Goal: Task Accomplishment & Management: Complete application form

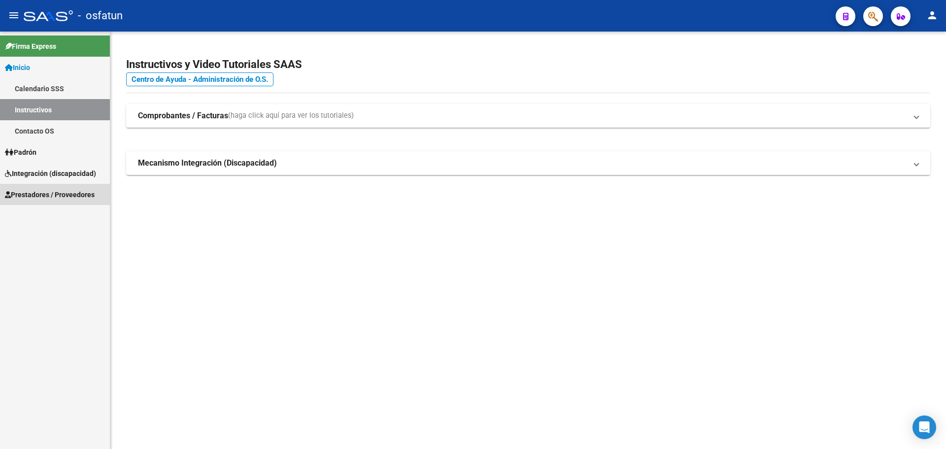
click at [70, 198] on span "Prestadores / Proveedores" at bounding box center [50, 194] width 90 height 11
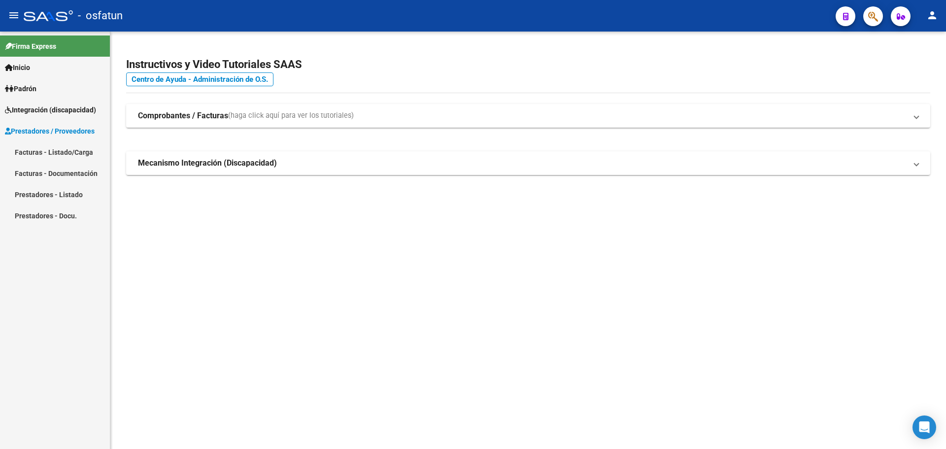
click at [60, 146] on link "Facturas - Listado/Carga" at bounding box center [55, 151] width 110 height 21
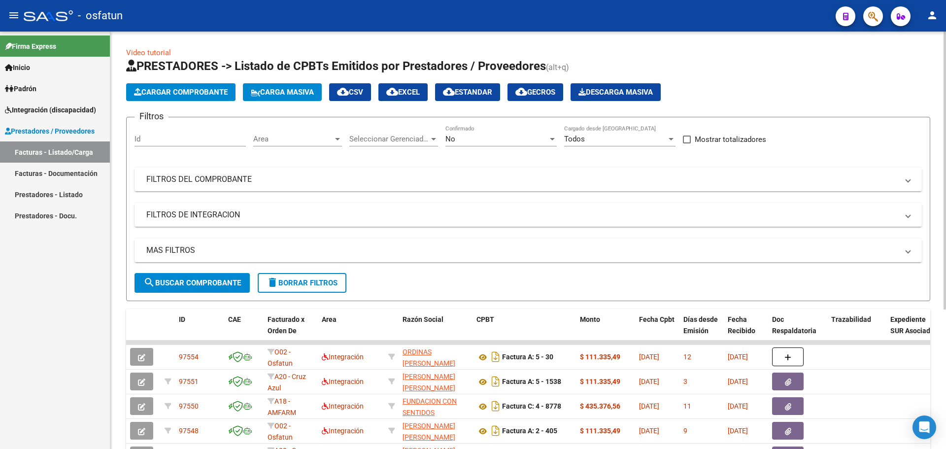
click at [192, 85] on button "Cargar Comprobante" at bounding box center [180, 92] width 109 height 18
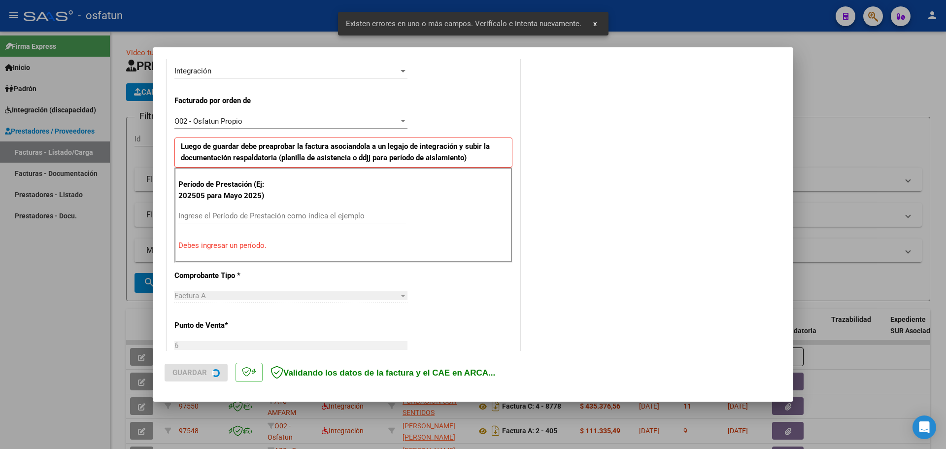
scroll to position [247, 0]
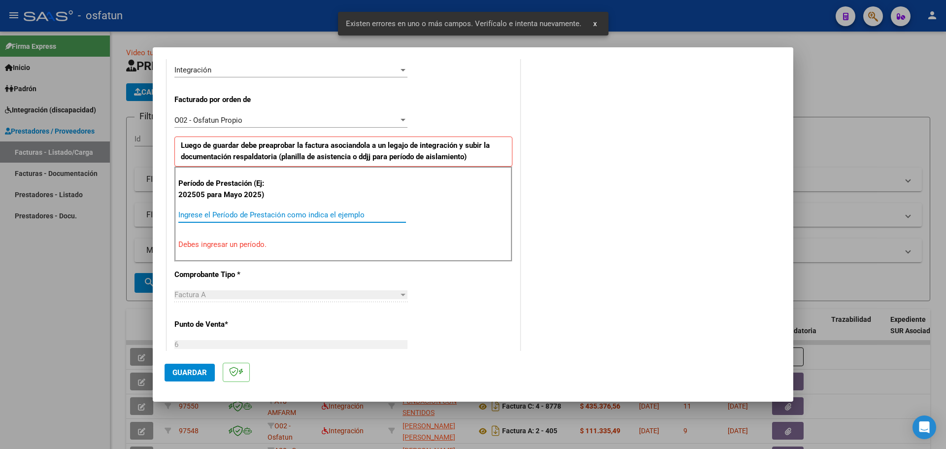
click at [210, 214] on input "Ingrese el Período de Prestación como indica el ejemplo" at bounding box center [292, 214] width 228 height 9
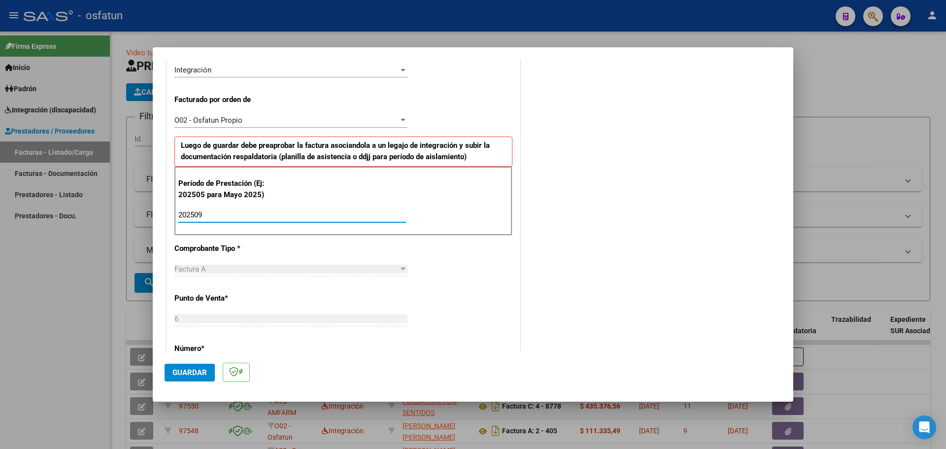
type input "202509"
click at [189, 375] on span "Guardar" at bounding box center [190, 372] width 35 height 9
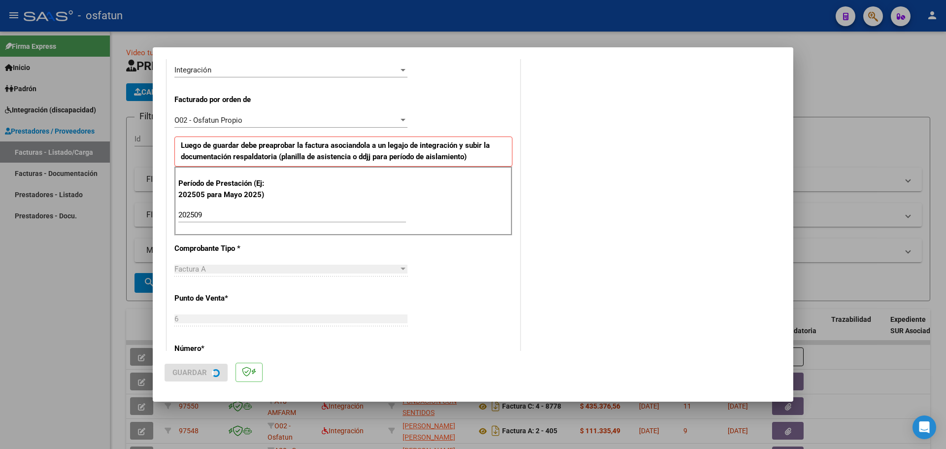
scroll to position [0, 0]
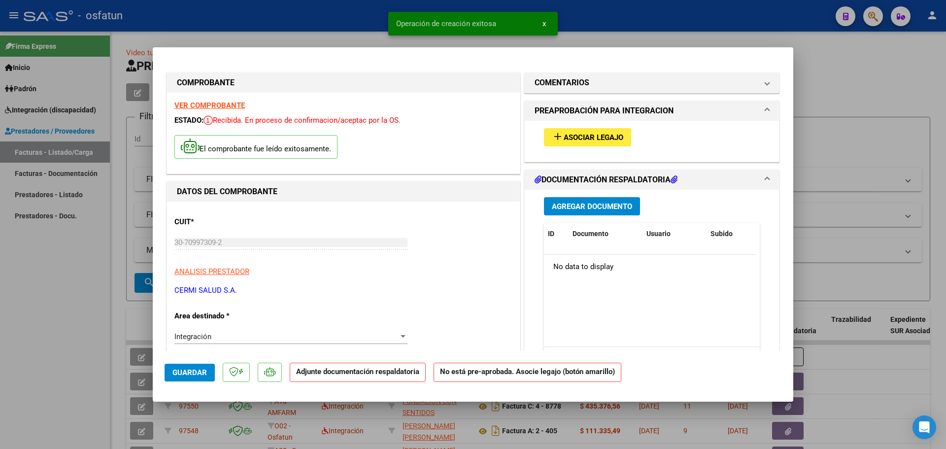
click at [609, 140] on span "Asociar Legajo" at bounding box center [594, 137] width 60 height 9
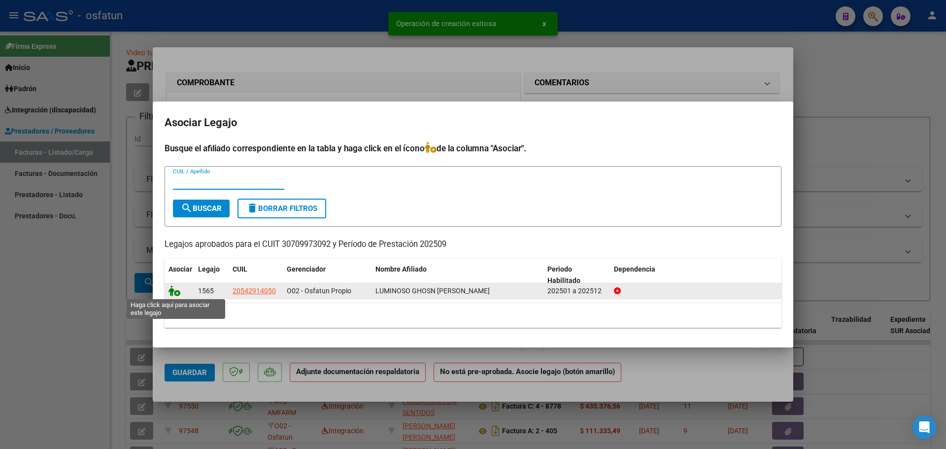
click at [176, 292] on icon at bounding box center [175, 290] width 12 height 11
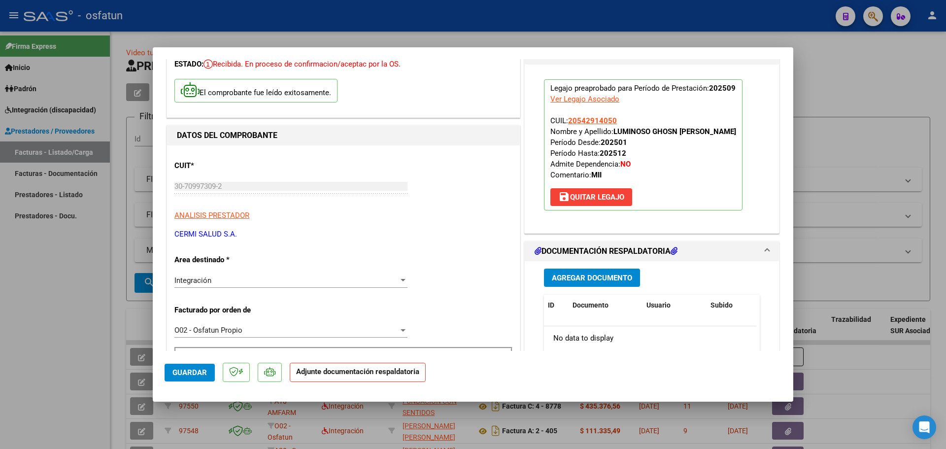
scroll to position [148, 0]
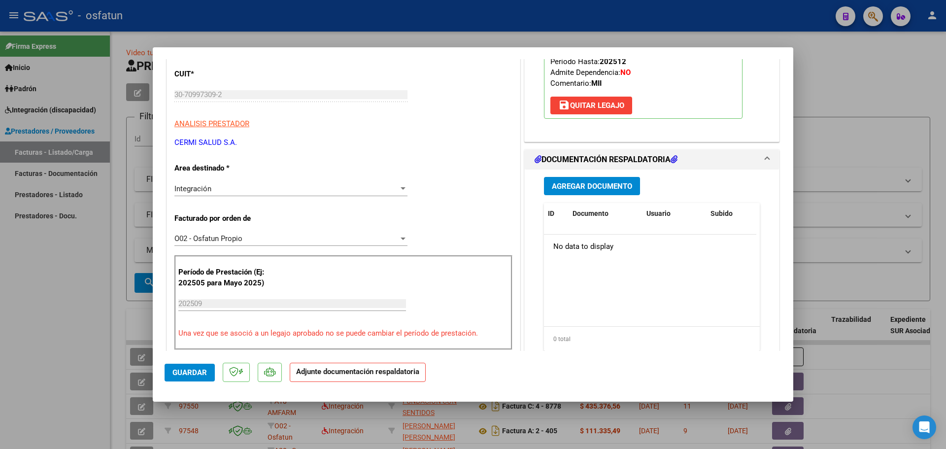
click at [586, 182] on span "Agregar Documento" at bounding box center [592, 186] width 80 height 9
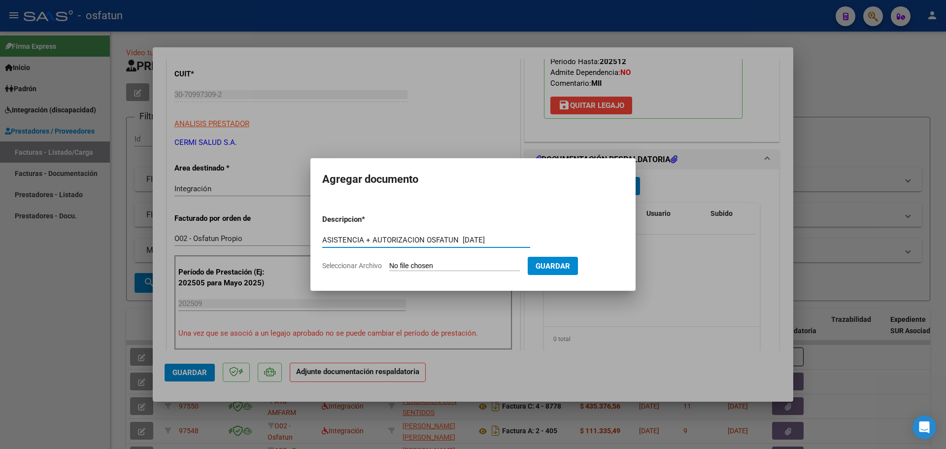
type input "ASISTENCIA + AUTORIZACION OSFATUN [DATE]"
type input "C:\fakepath\ilovepdf_merged (13).pdf"
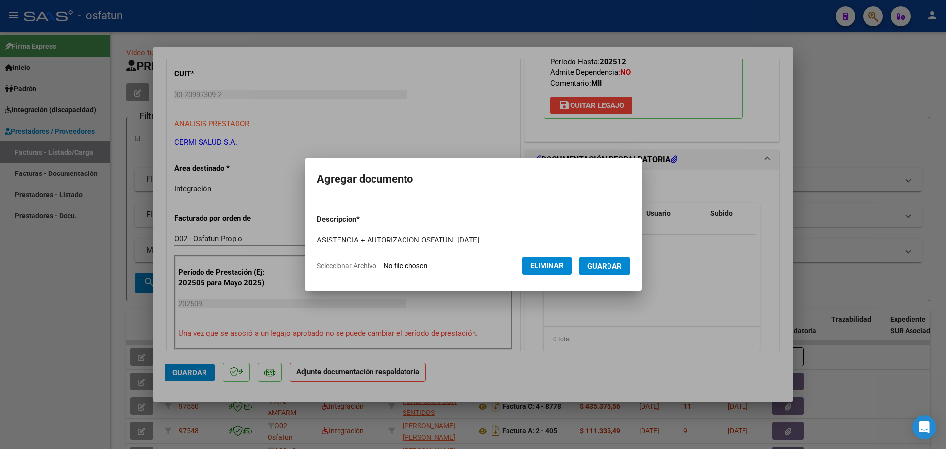
click at [609, 262] on span "Guardar" at bounding box center [605, 266] width 35 height 9
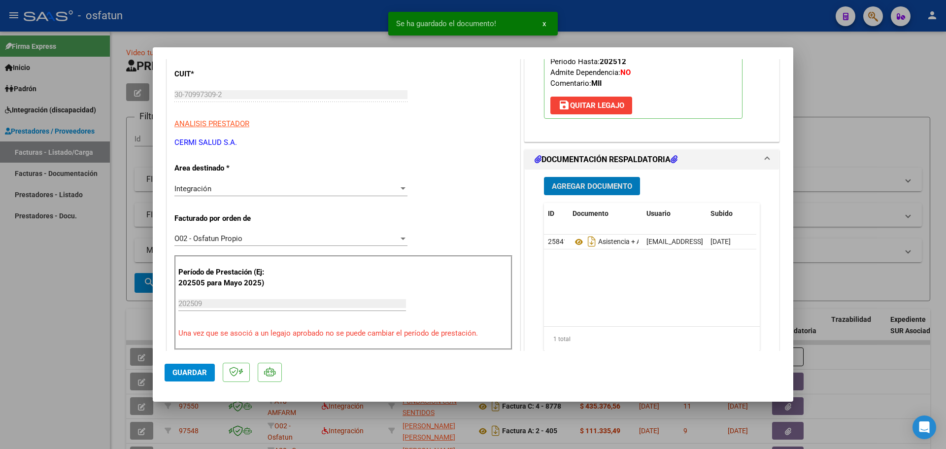
click at [194, 373] on span "Guardar" at bounding box center [190, 372] width 35 height 9
